Goal: Transaction & Acquisition: Purchase product/service

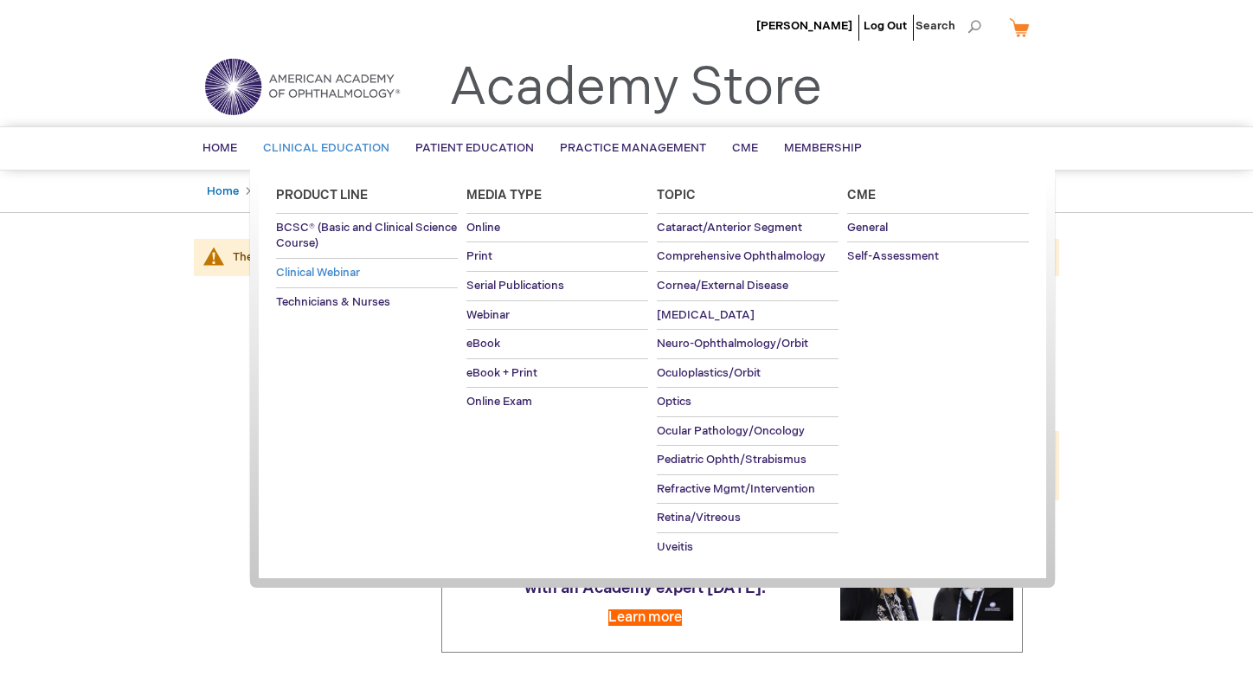
click at [340, 274] on span "Clinical Webinar" at bounding box center [318, 273] width 84 height 14
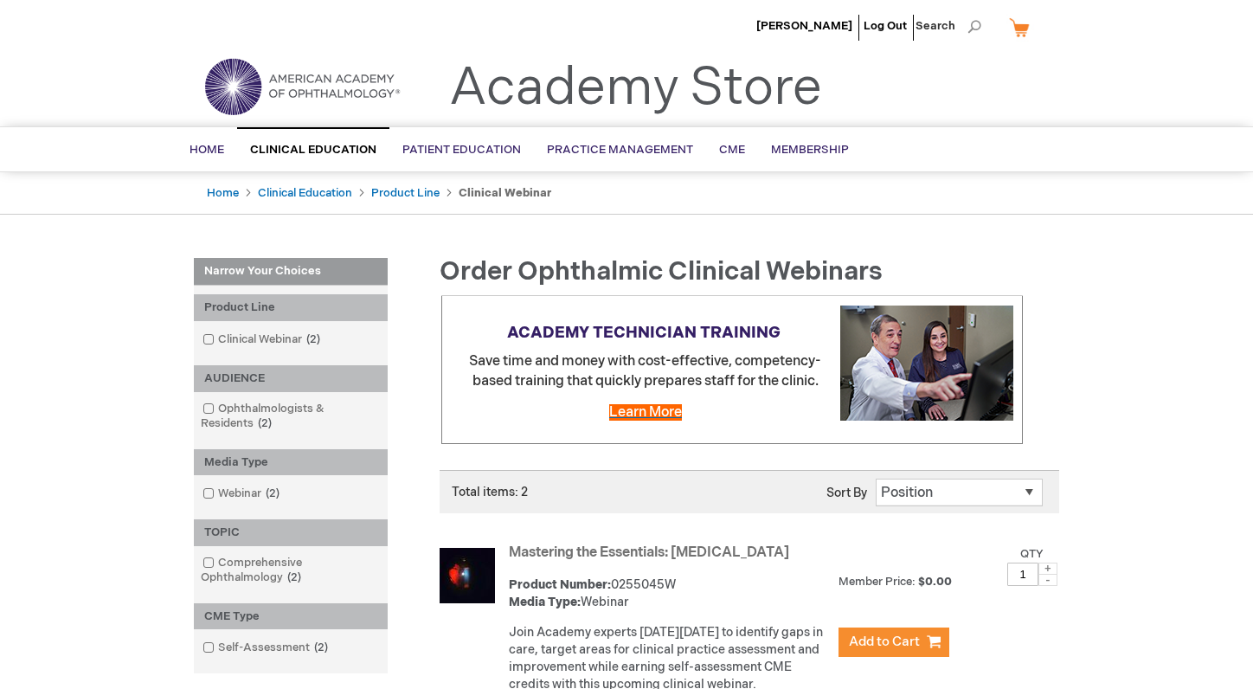
click at [651, 408] on span "Learn More" at bounding box center [645, 412] width 73 height 16
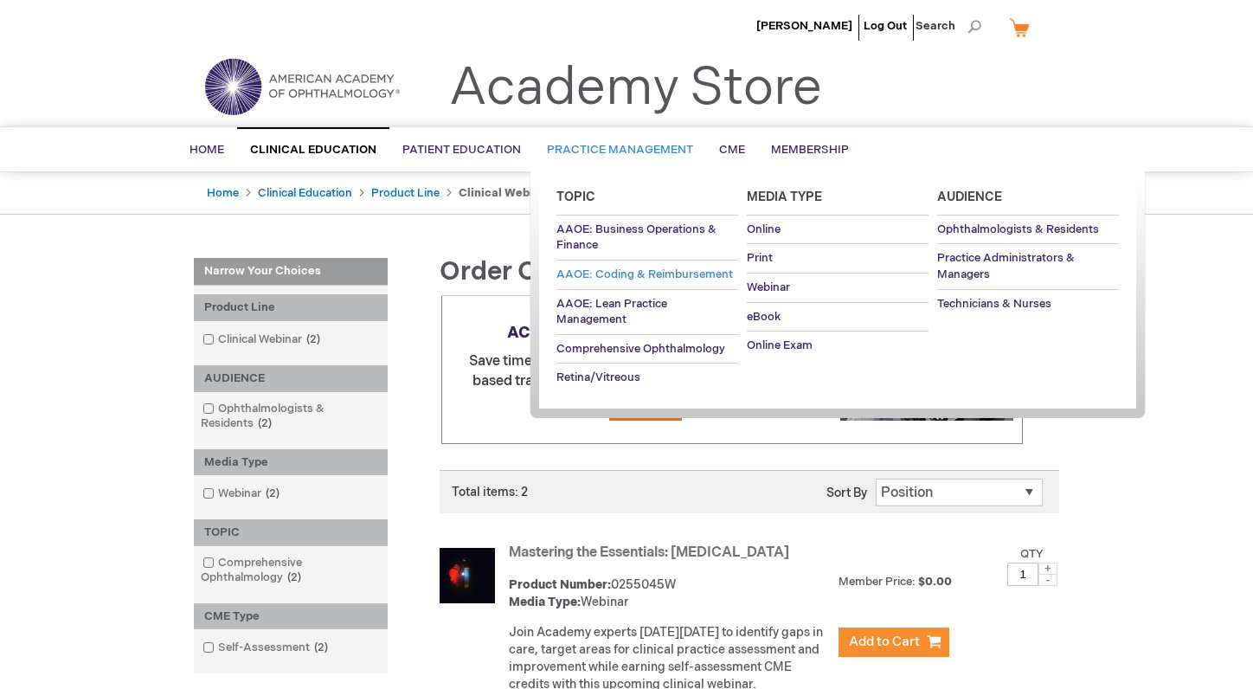
click at [625, 277] on span "AAOE: Coding & Reimbursement" at bounding box center [645, 274] width 177 height 14
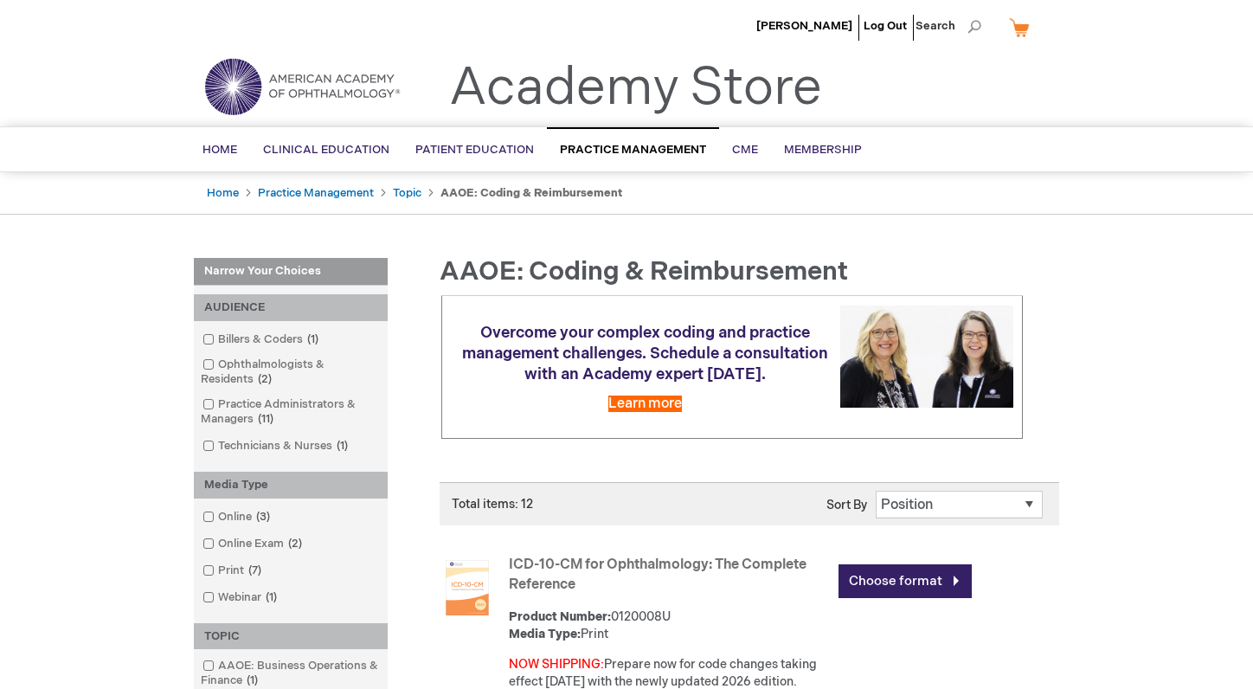
click at [626, 562] on link "ICD-10-CM for Ophthalmology: The Complete Reference" at bounding box center [658, 575] width 298 height 36
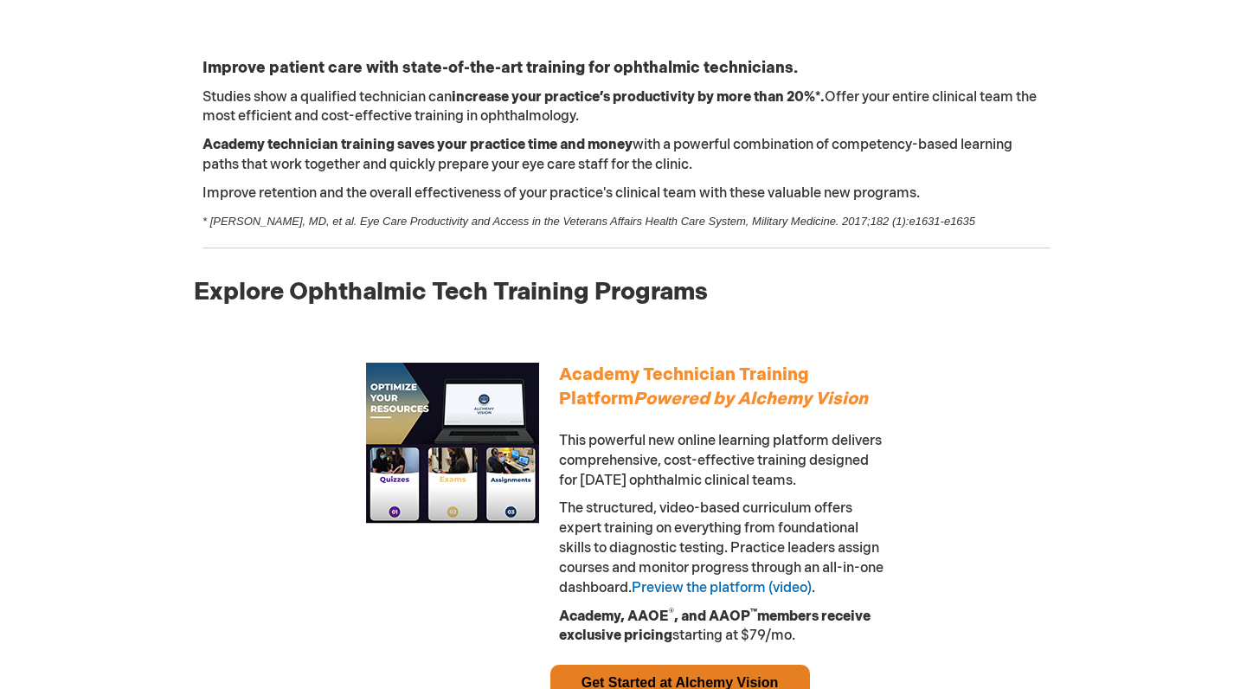
scroll to position [583, 0]
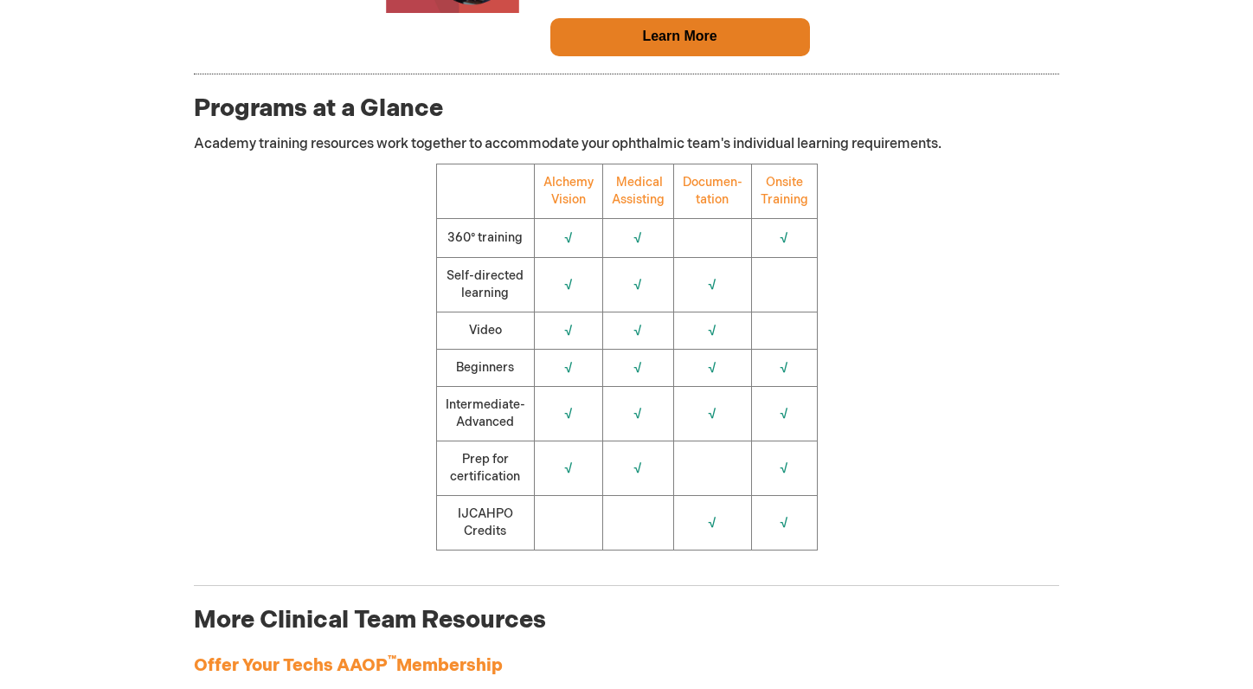
scroll to position [1897, 0]
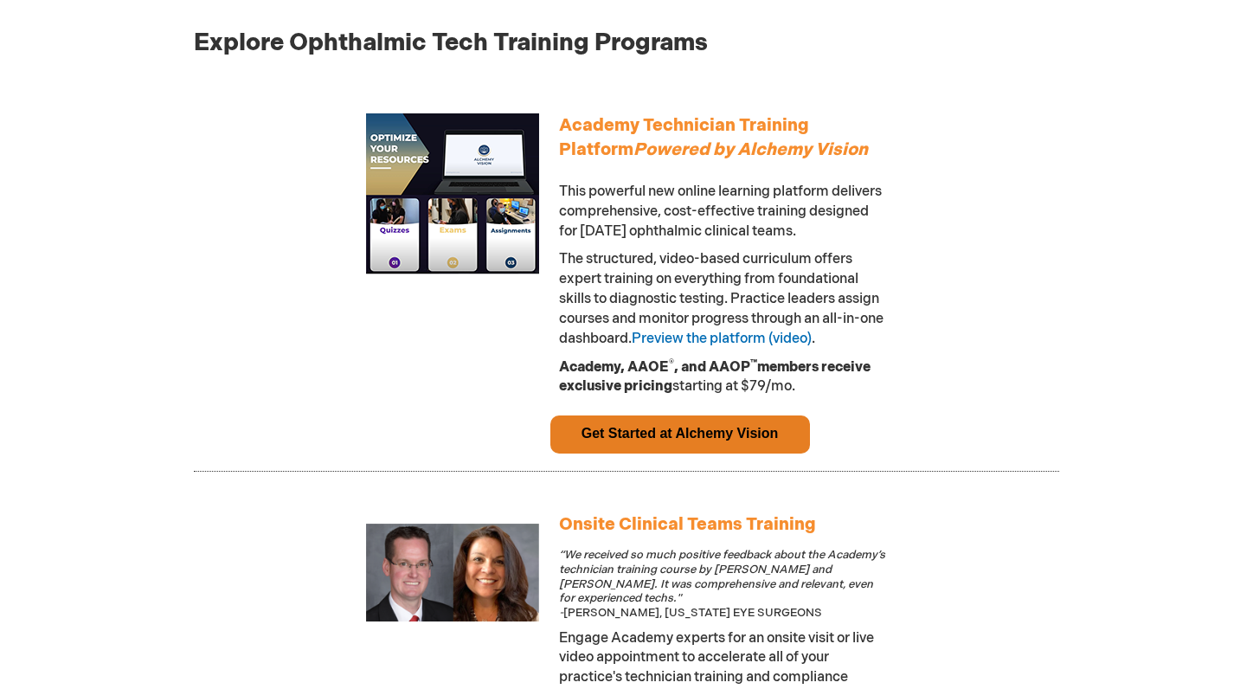
scroll to position [943, 0]
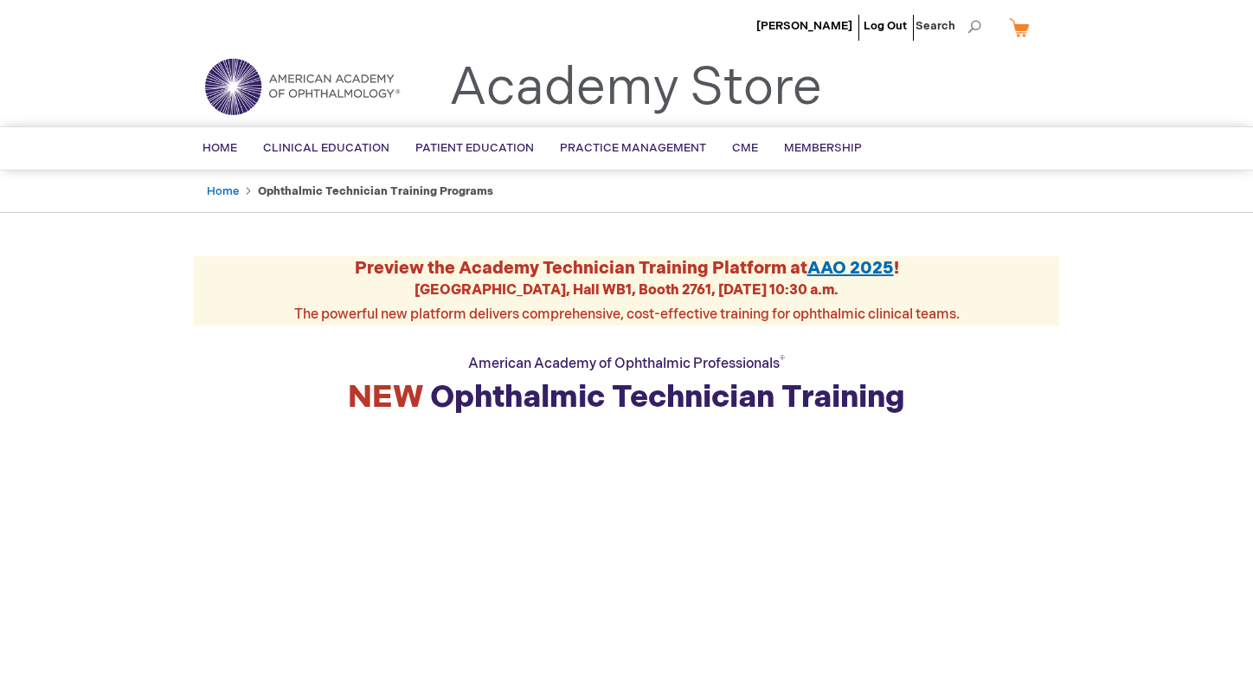
click at [679, 93] on link "Academy Store" at bounding box center [635, 88] width 373 height 62
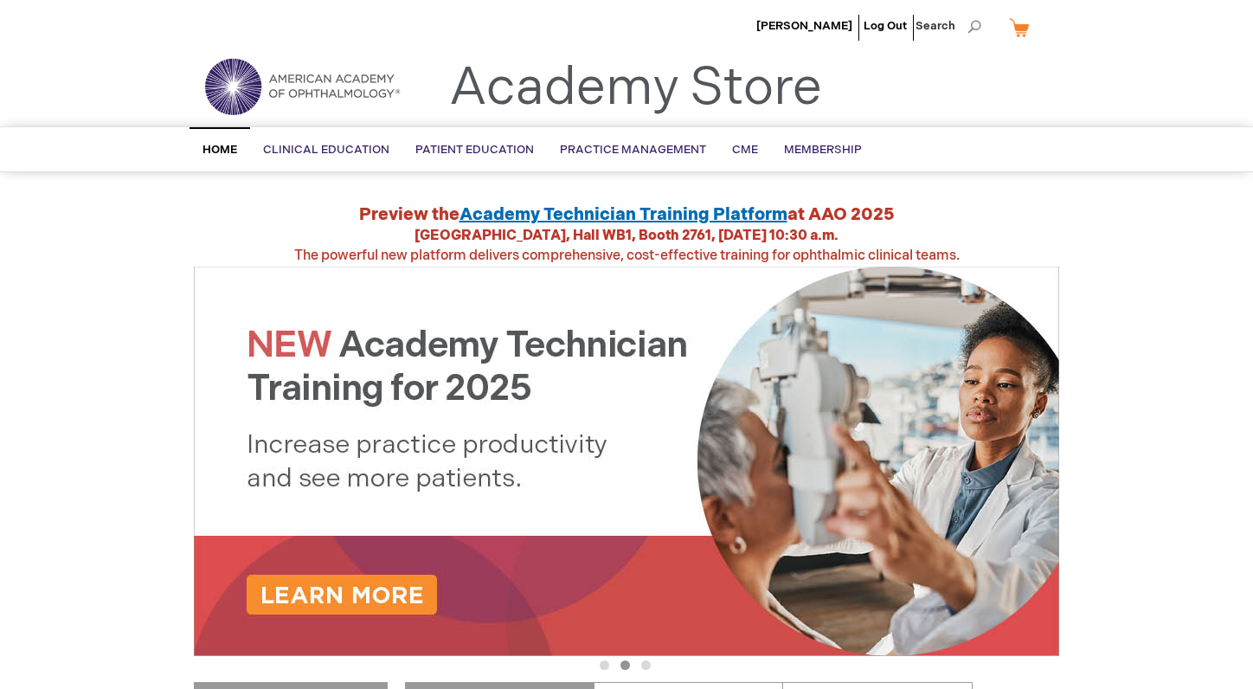
click at [514, 220] on link "Academy Technician Training Platform" at bounding box center [624, 214] width 328 height 21
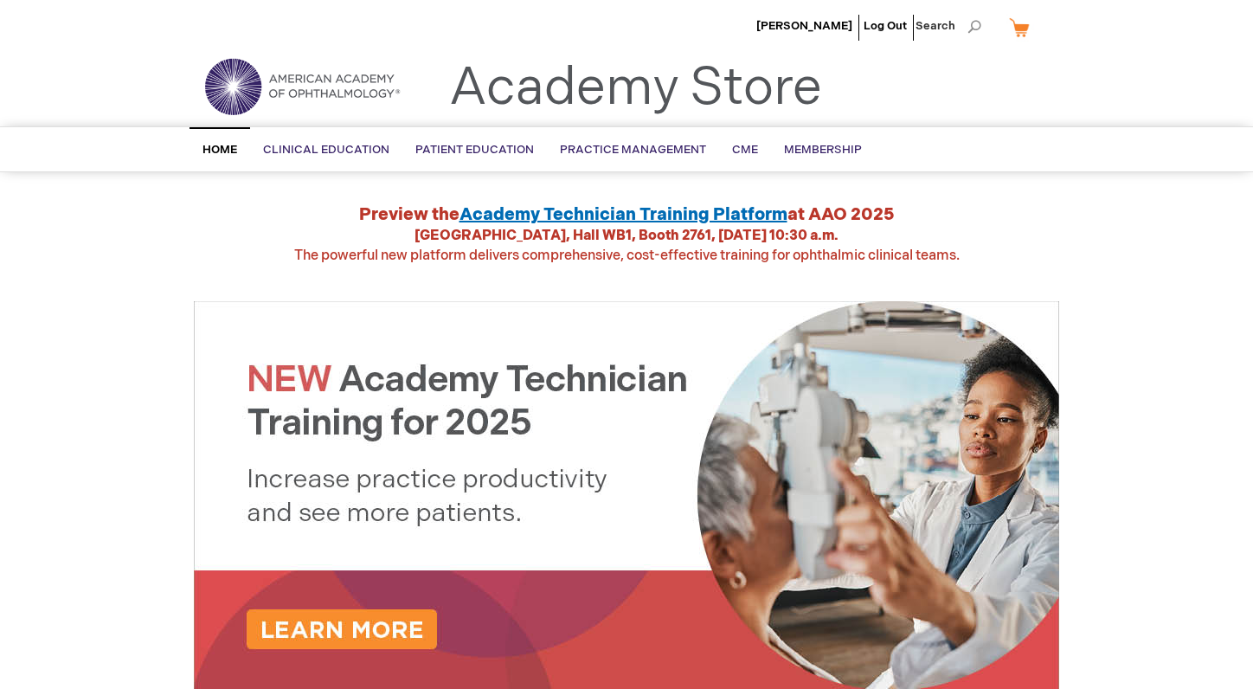
click at [627, 223] on link "Academy Technician Training Platform" at bounding box center [624, 214] width 328 height 21
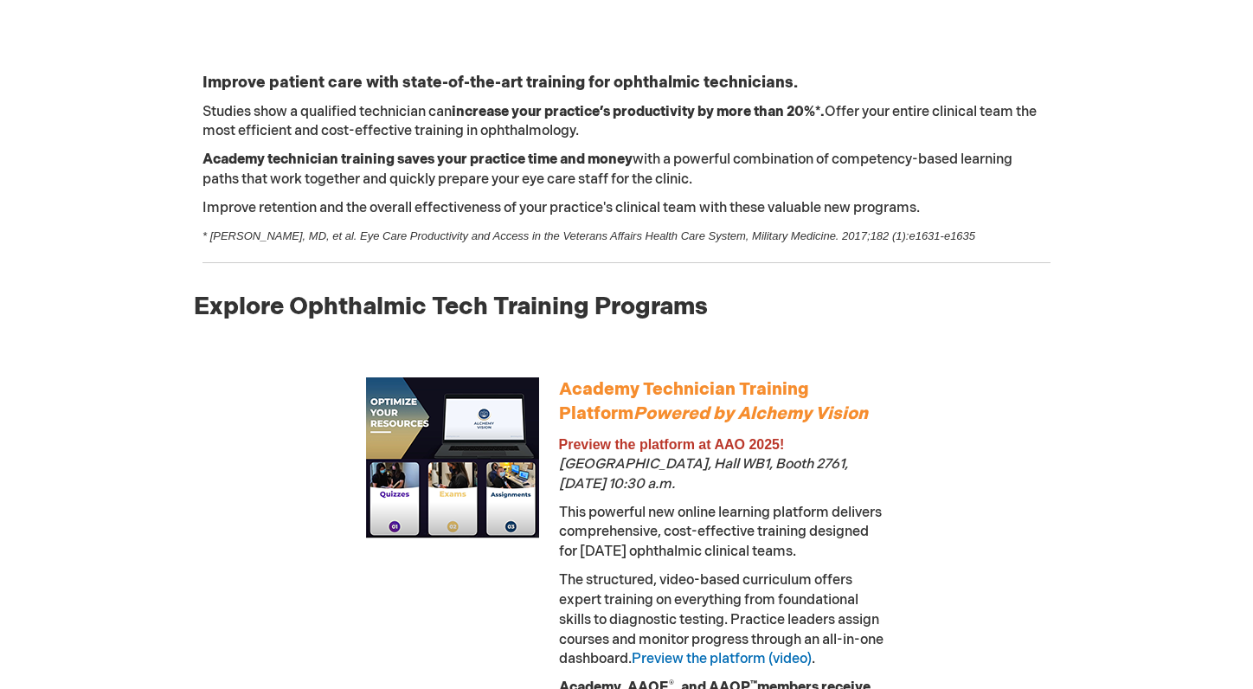
scroll to position [716, 0]
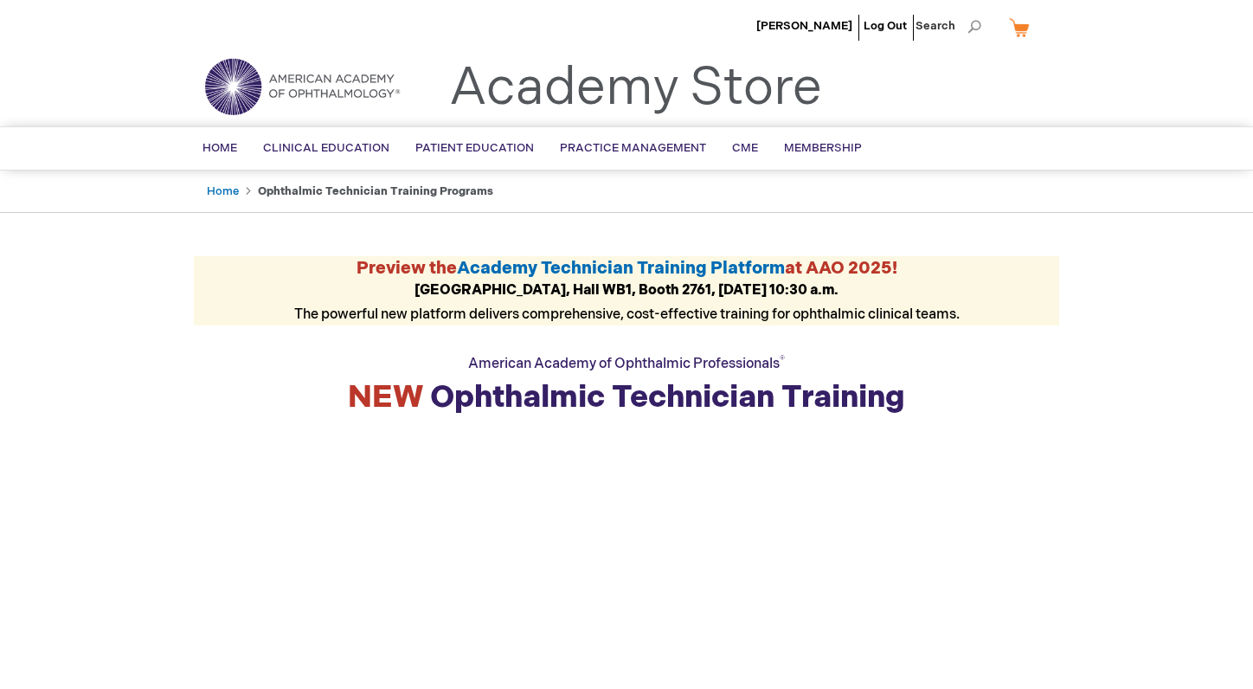
click at [656, 87] on link "Academy Store" at bounding box center [635, 88] width 373 height 62
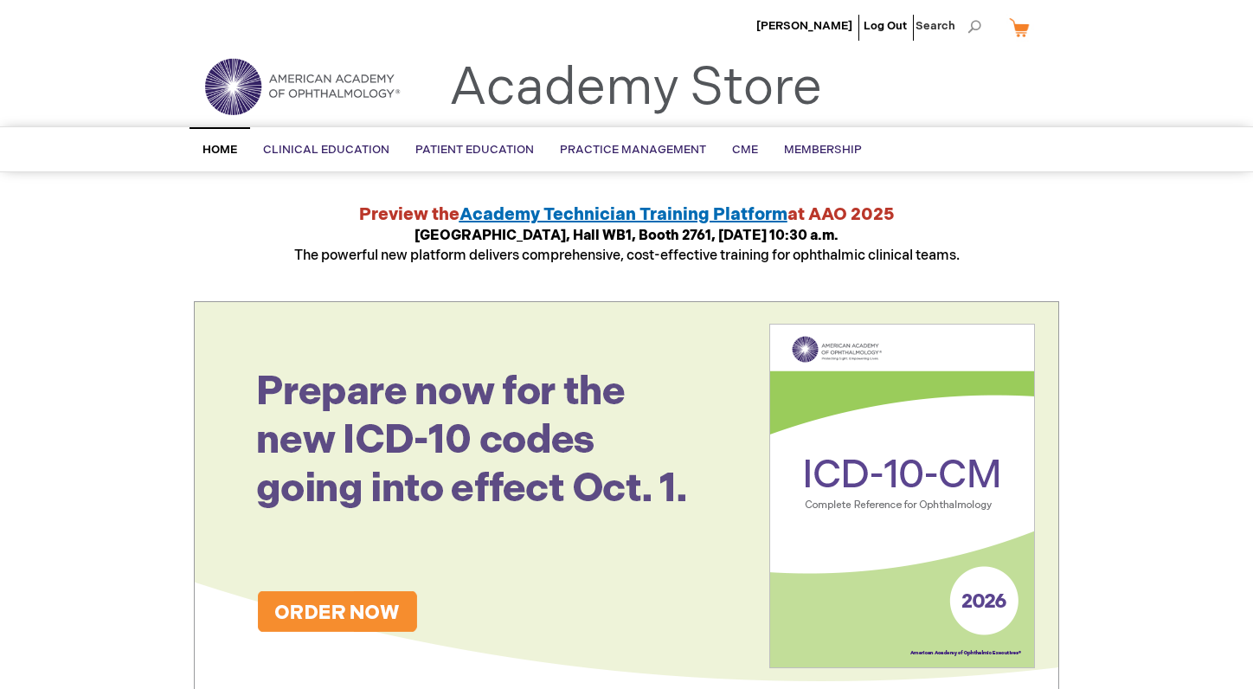
click at [650, 207] on span "Academy Technician Training Platform" at bounding box center [624, 214] width 328 height 21
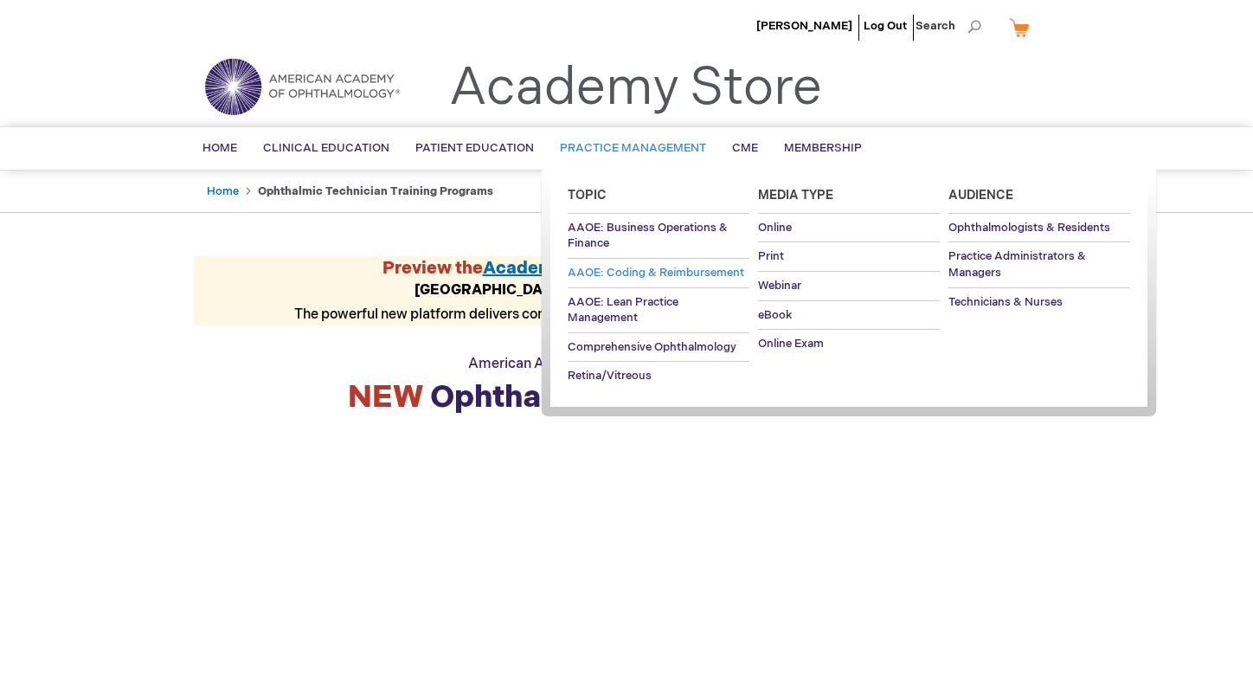
click at [673, 271] on span "AAOE: Coding & Reimbursement" at bounding box center [656, 273] width 177 height 14
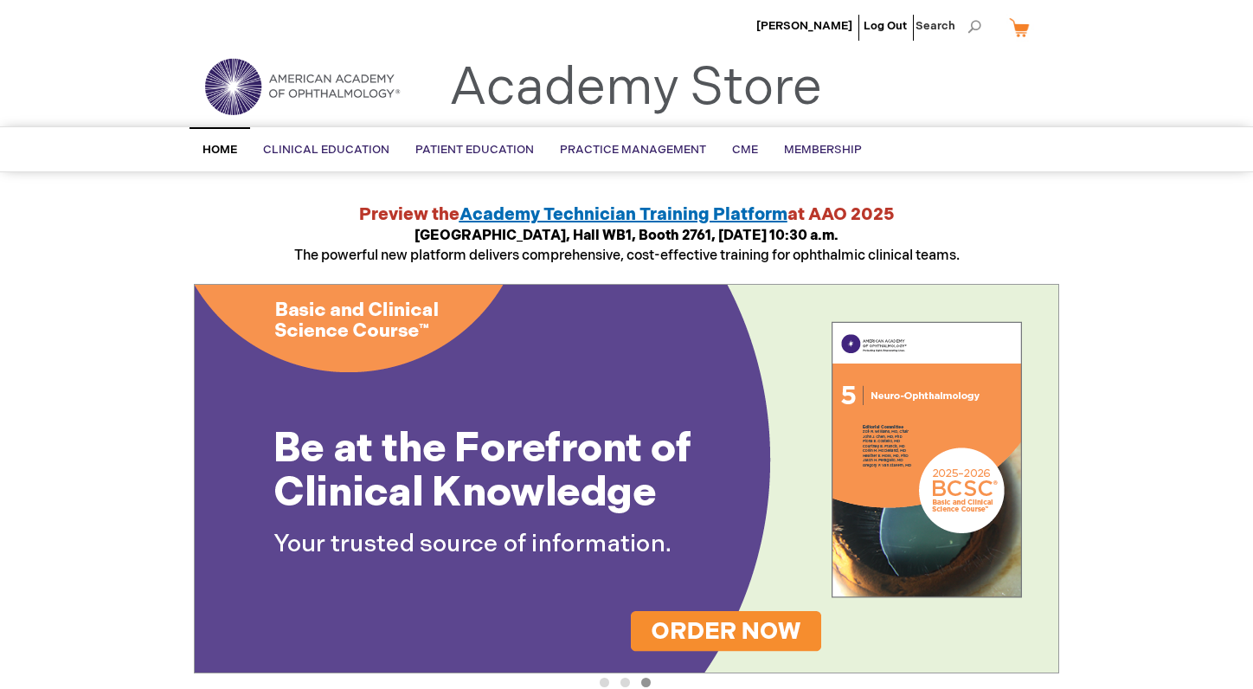
click at [655, 217] on span "Academy Technician Training Platform" at bounding box center [624, 214] width 328 height 21
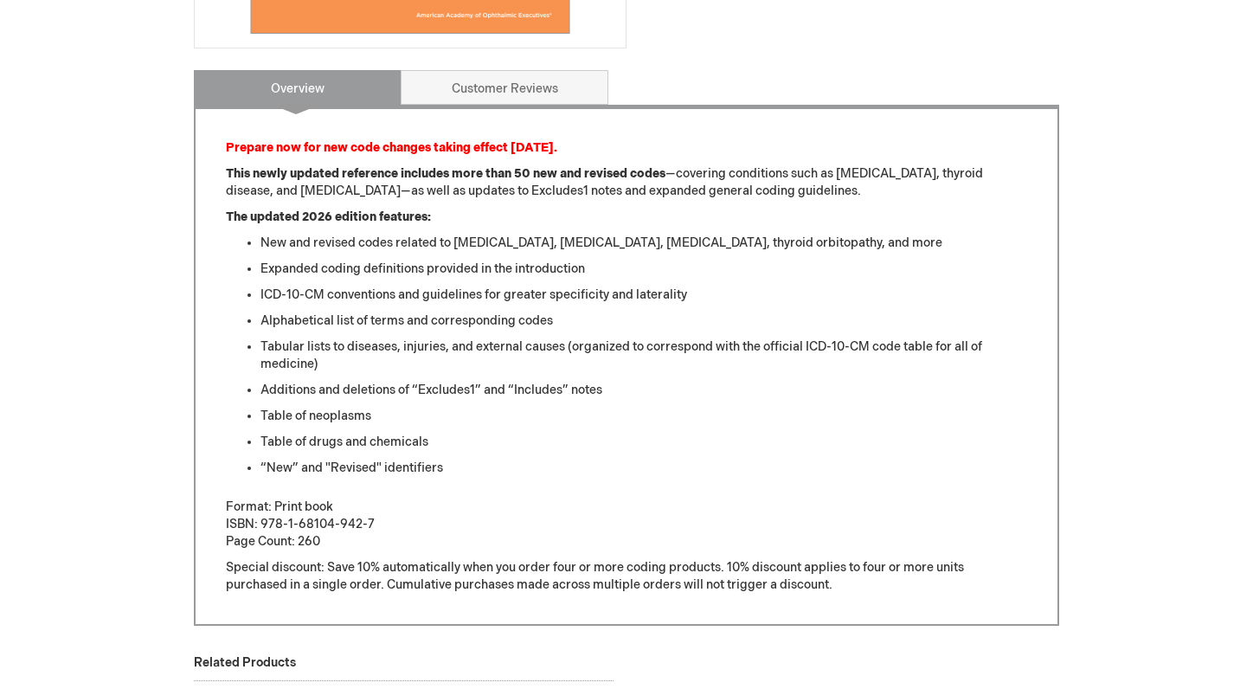
scroll to position [652, 0]
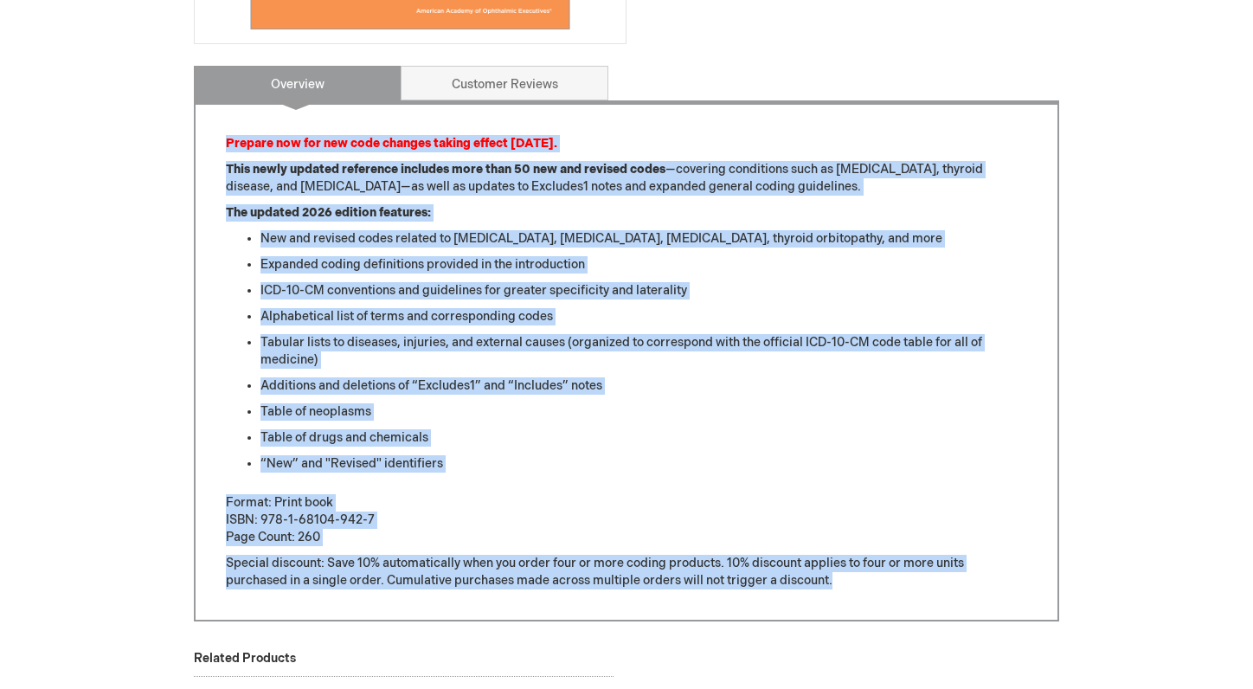
drag, startPoint x: 839, startPoint y: 581, endPoint x: 225, endPoint y: 147, distance: 751.4
click at [226, 147] on div "Prepare now for new code changes taking effect Oct. 1. This newly updated refer…" at bounding box center [626, 362] width 801 height 454
copy div "Prepare now for new code changes taking effect Oct. 1. This newly updated refer…"
click at [827, 411] on li "Table of neoplasms" at bounding box center [644, 411] width 767 height 17
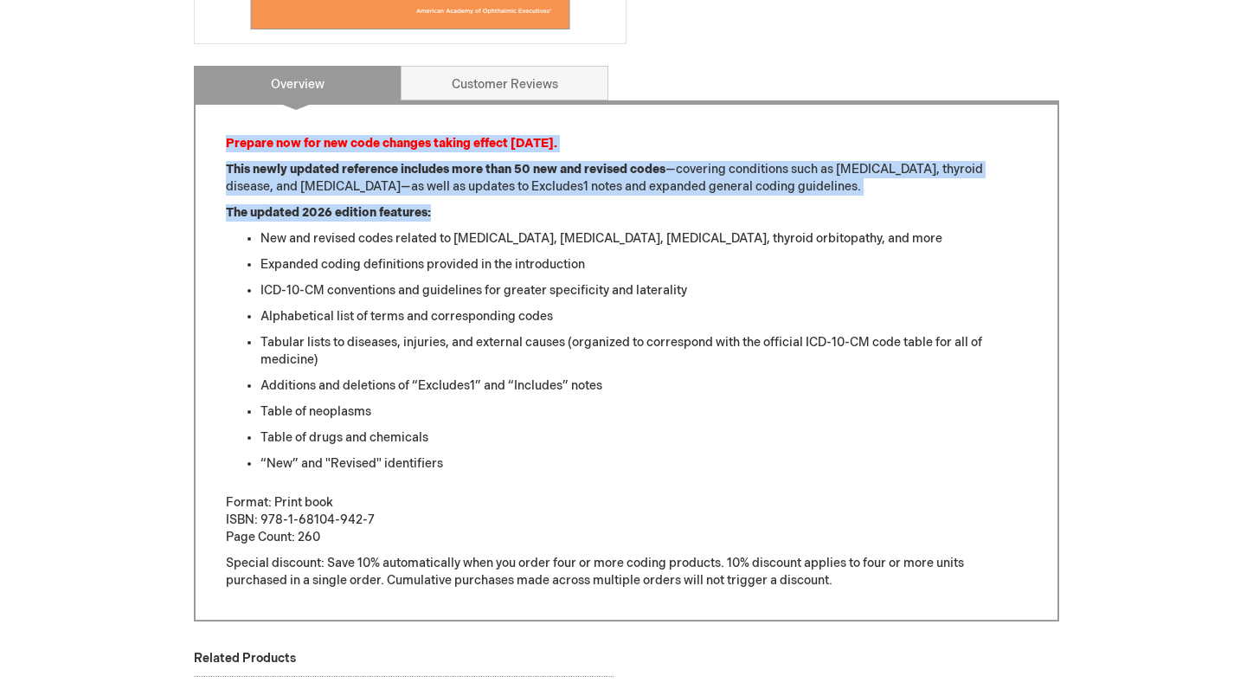
drag, startPoint x: 433, startPoint y: 215, endPoint x: 222, endPoint y: 144, distance: 222.0
click at [222, 144] on div "Prepare now for new code changes taking effect Oct. 1. This newly updated refer…" at bounding box center [627, 360] width 866 height 521
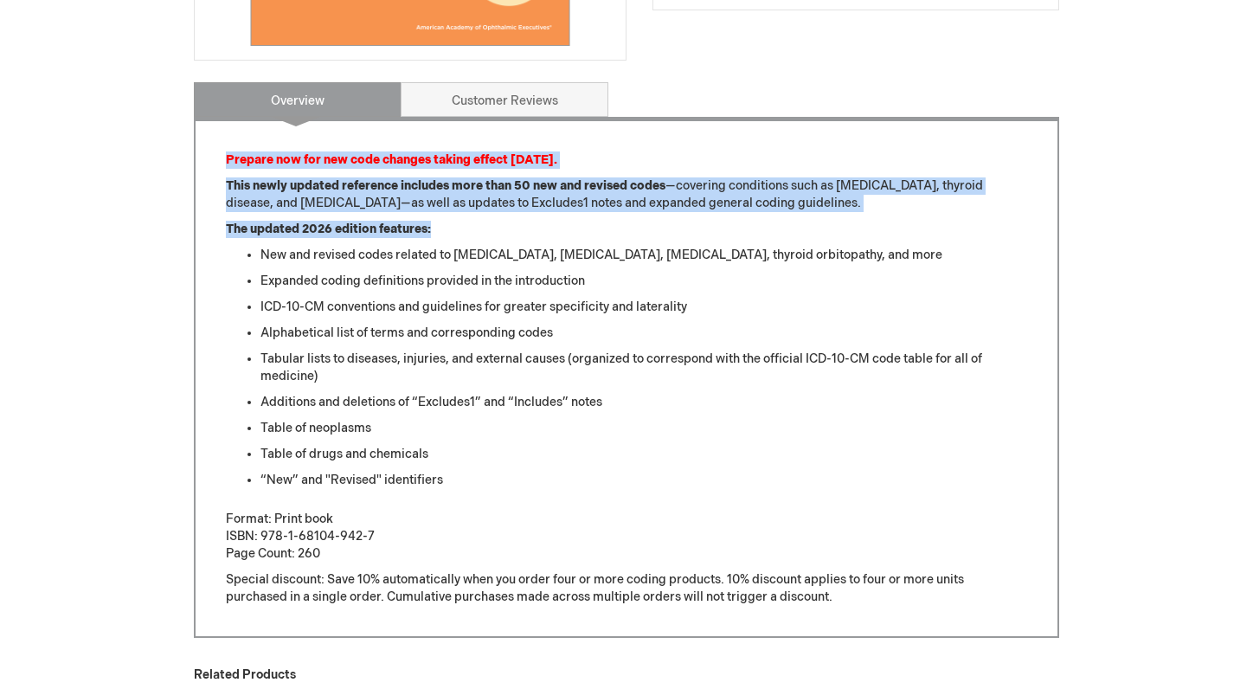
scroll to position [0, 0]
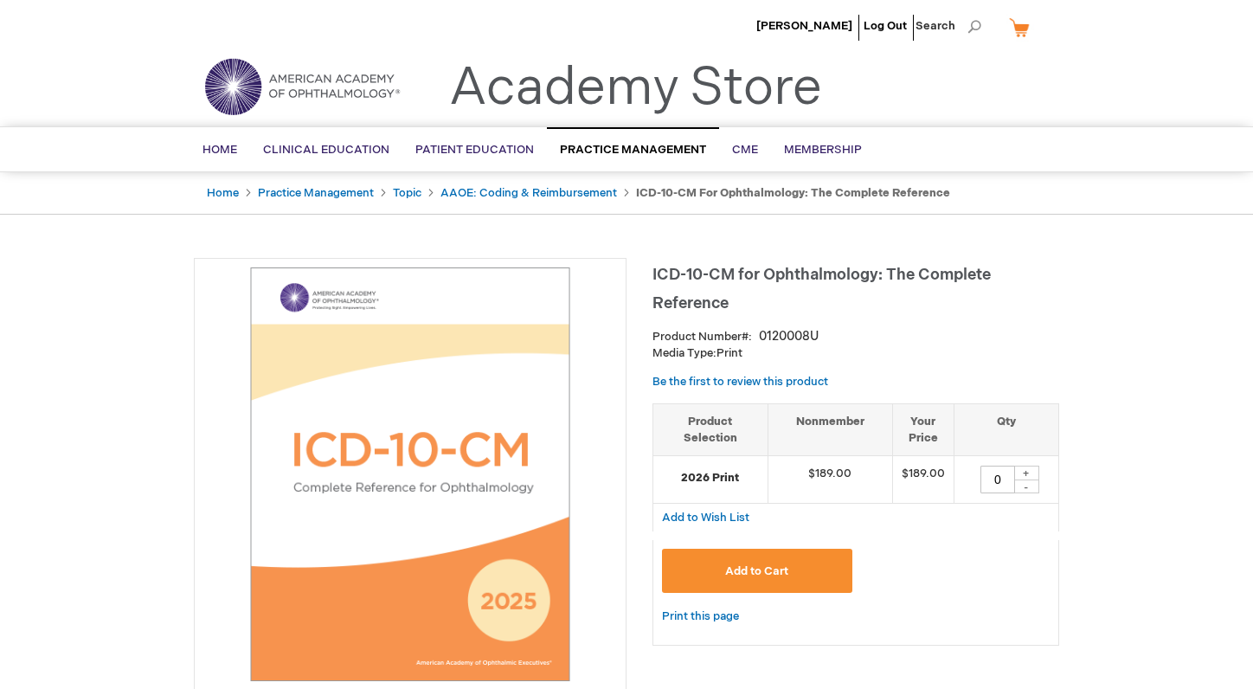
click at [761, 211] on ul "Home Practice Management Topic AAOE: Coding & Reimbursement ICD-10-CM for Ophth…" at bounding box center [627, 193] width 866 height 42
drag, startPoint x: 735, startPoint y: 305, endPoint x: 654, endPoint y: 281, distance: 83.8
click at [654, 281] on h1 "ICD-10-CM for Ophthalmology: The Complete Reference" at bounding box center [856, 286] width 407 height 57
copy span "ICD-10-CM for Ophthalmology: The Complete Reference"
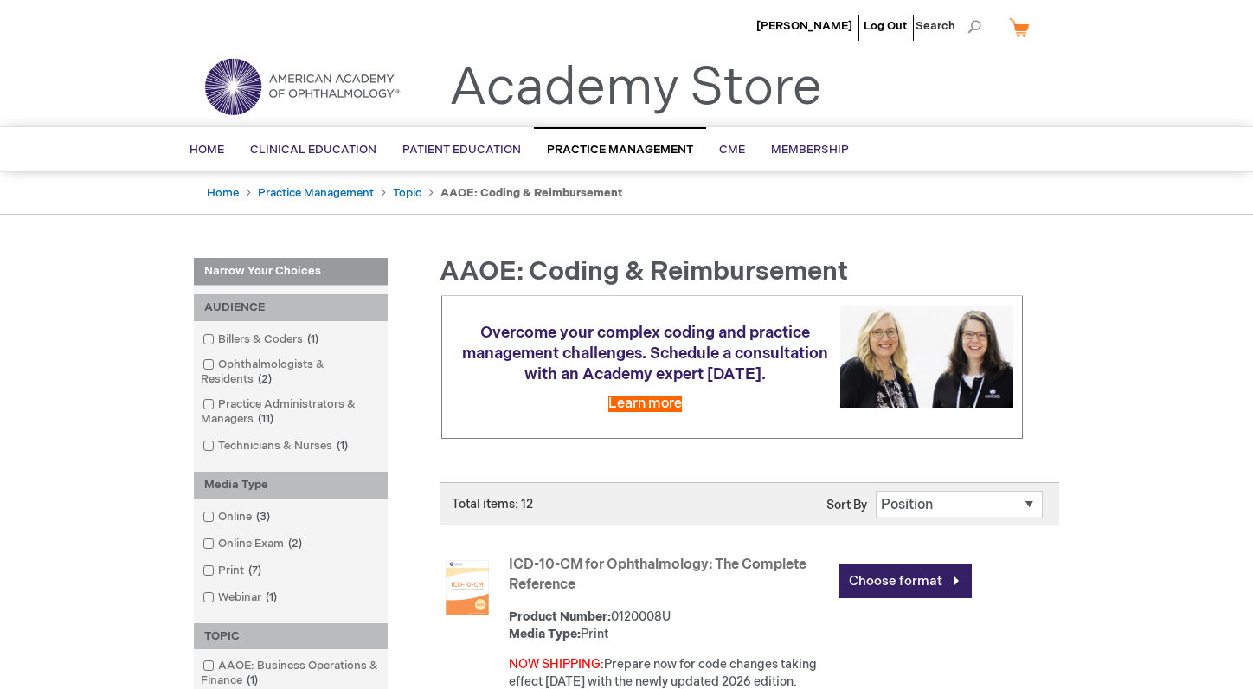
click at [620, 581] on link "ICD-10-CM for Ophthalmology: The Complete Reference" at bounding box center [658, 575] width 298 height 36
